Goal: Obtain resource: Obtain resource

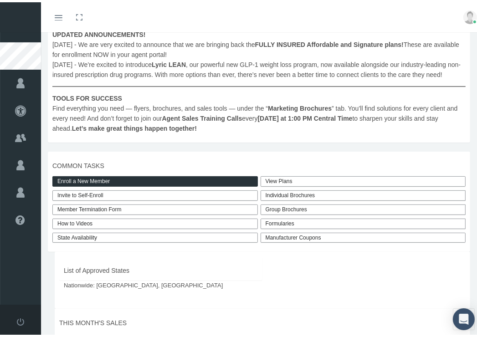
scroll to position [137, 0]
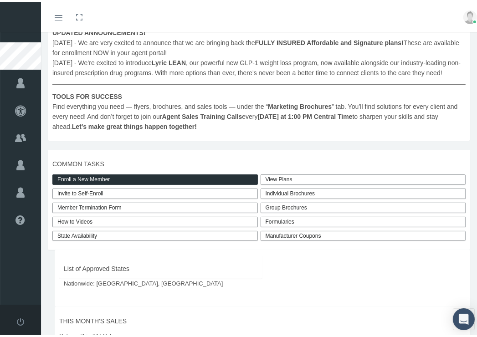
click at [268, 218] on div "Formularies" at bounding box center [362, 219] width 205 height 10
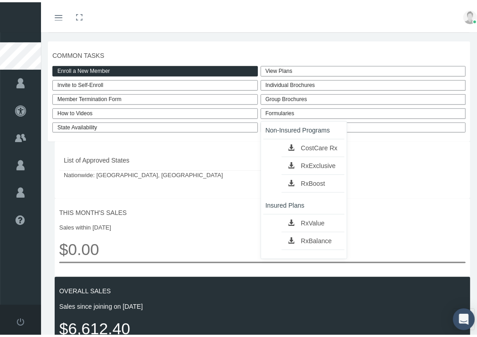
scroll to position [248, 0]
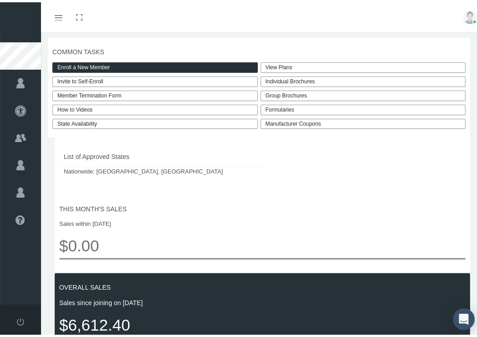
click at [277, 61] on link "View Plans" at bounding box center [362, 65] width 205 height 10
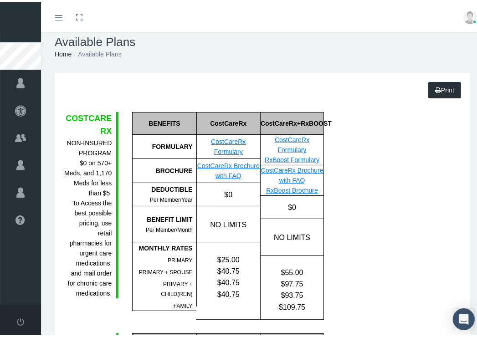
scroll to position [11, 0]
click at [230, 163] on link "CostCareRx Brochure with FAQ" at bounding box center [228, 168] width 62 height 17
click at [222, 174] on link "CostCareRx Brochure with FAQ" at bounding box center [228, 168] width 62 height 17
